Goal: Task Accomplishment & Management: Use online tool/utility

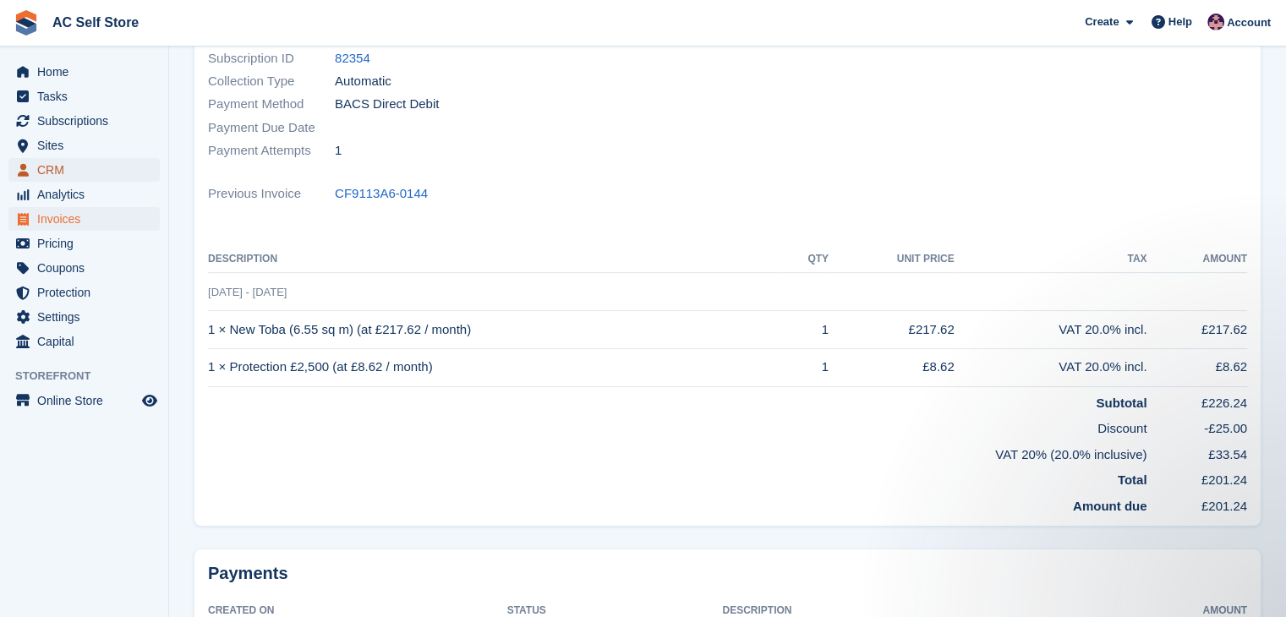
click at [53, 161] on span "CRM" at bounding box center [87, 170] width 101 height 24
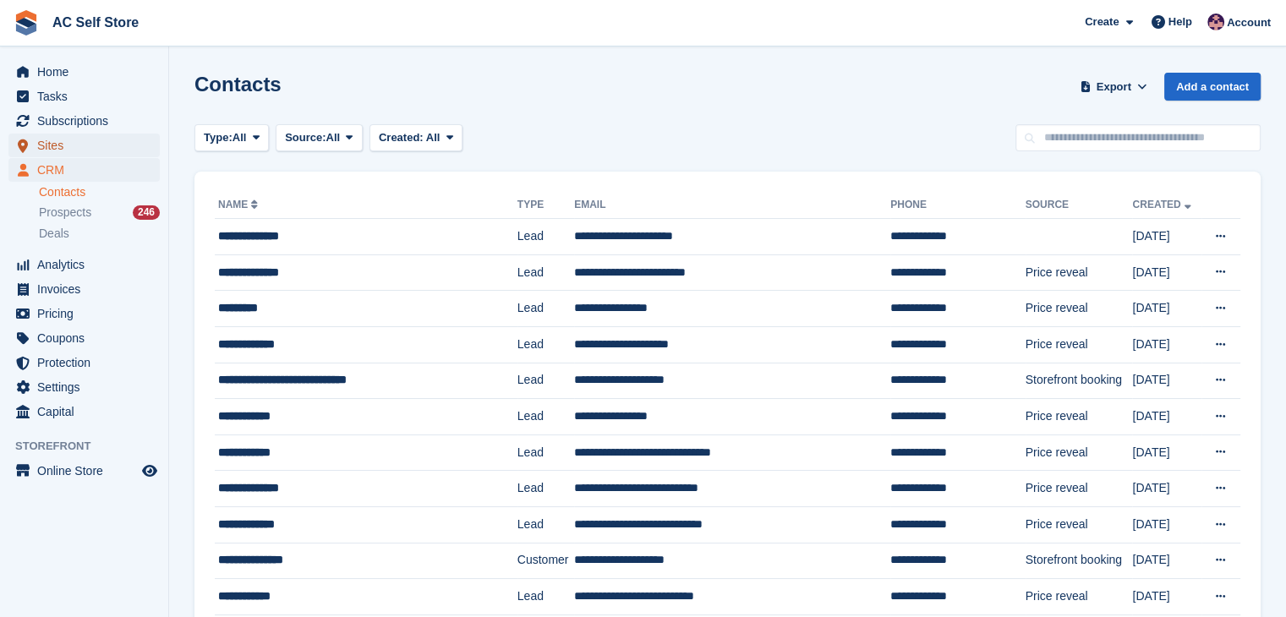
click at [61, 150] on span "Sites" at bounding box center [87, 146] width 101 height 24
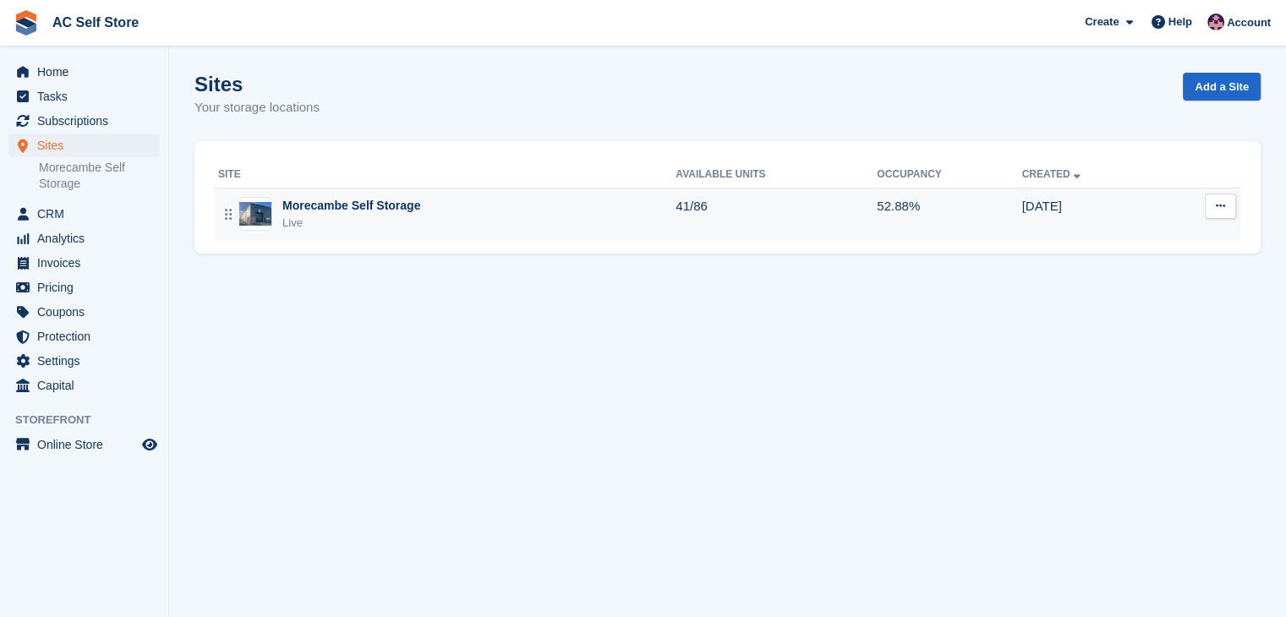
click at [342, 214] on div "Morecambe Self Storage" at bounding box center [351, 206] width 138 height 18
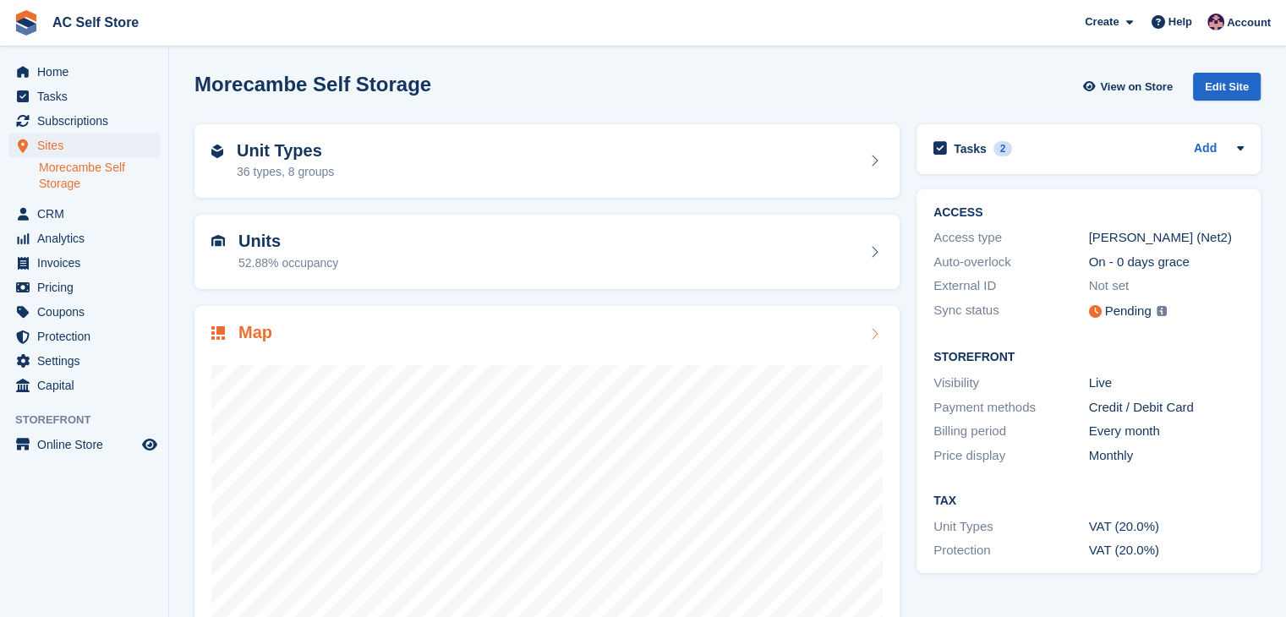
scroll to position [104, 0]
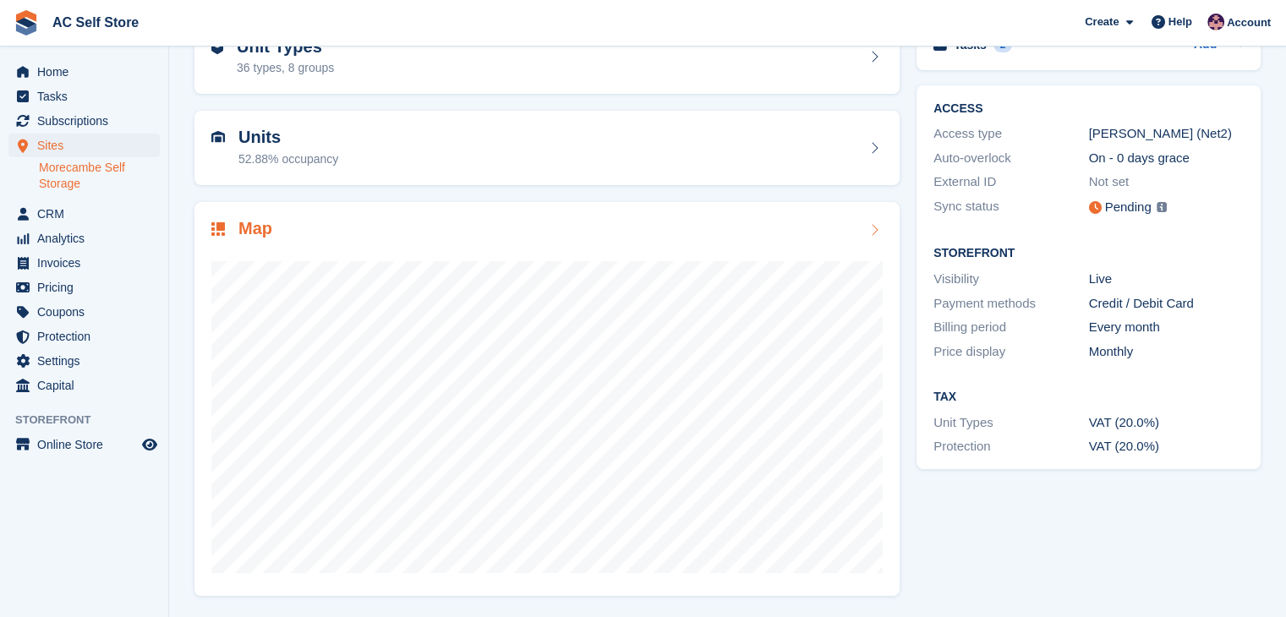
click at [433, 258] on div at bounding box center [546, 410] width 671 height 338
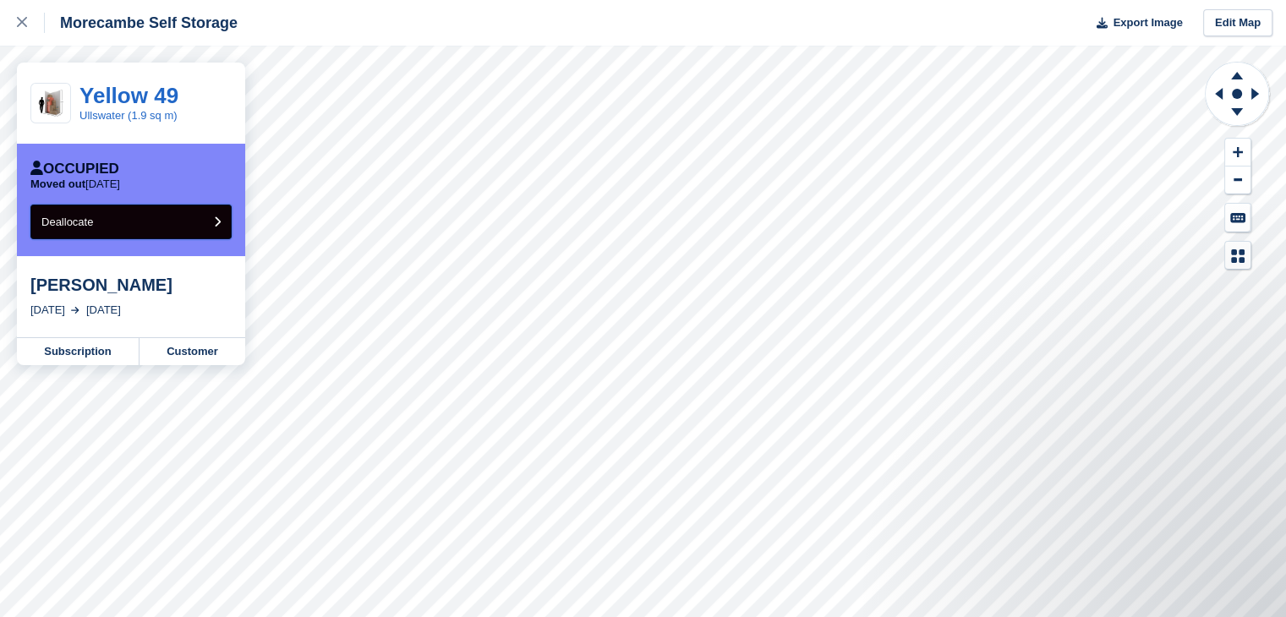
click at [183, 226] on button "Deallocate" at bounding box center [130, 222] width 201 height 35
click at [140, 207] on button "Deallocate" at bounding box center [130, 222] width 201 height 35
click at [132, 225] on button "Deallocate" at bounding box center [130, 222] width 201 height 35
click at [148, 228] on button "Deallocate" at bounding box center [130, 222] width 201 height 35
